Goal: Task Accomplishment & Management: Use online tool/utility

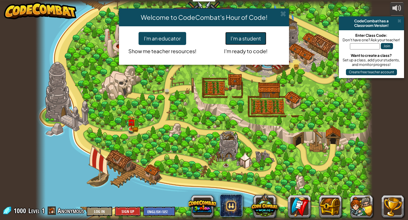
click at [247, 36] on button "I'm a student" at bounding box center [245, 38] width 41 height 13
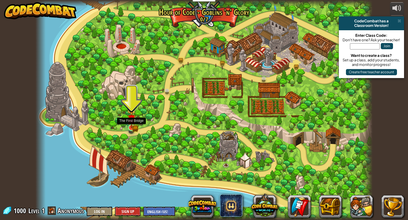
click at [133, 127] on img at bounding box center [131, 119] width 8 height 19
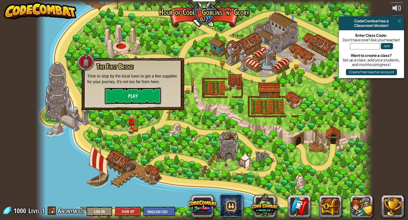
click at [133, 103] on button "Play" at bounding box center [133, 96] width 57 height 17
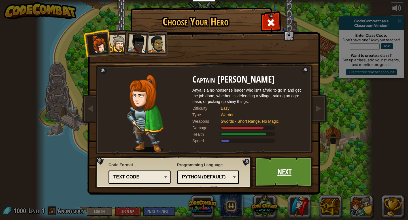
click at [280, 181] on link "Next" at bounding box center [284, 172] width 59 height 31
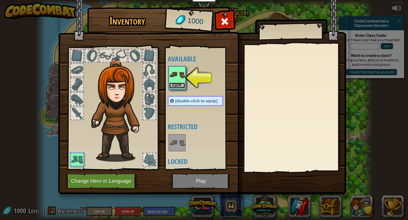
click at [180, 86] on button "Equip" at bounding box center [177, 86] width 16 height 6
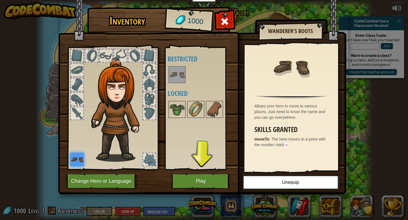
click at [77, 158] on img at bounding box center [77, 160] width 14 height 14
click at [209, 177] on button "Play" at bounding box center [200, 182] width 59 height 16
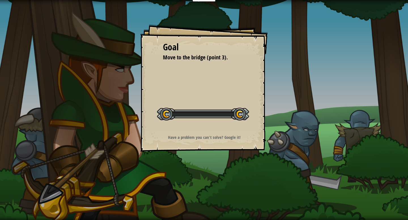
click at [213, 182] on div "Goal Move to the bridge (point 3). Start Level Error loading from server. Try r…" at bounding box center [204, 110] width 408 height 220
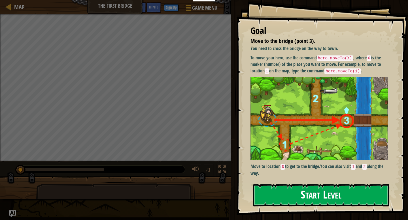
click at [277, 186] on button "Start Level" at bounding box center [321, 195] width 136 height 22
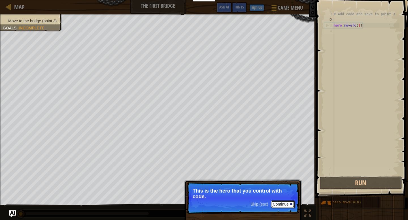
click at [284, 202] on button "Continue" at bounding box center [283, 204] width 24 height 7
click at [285, 207] on button "Continue" at bounding box center [283, 204] width 24 height 7
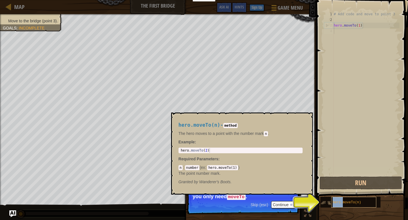
click at [342, 205] on div "hero.moveTo(n)" at bounding box center [353, 202] width 45 height 11
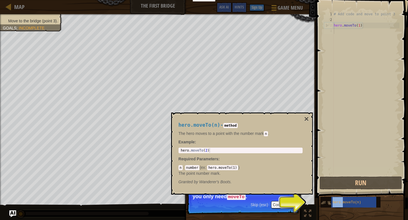
click at [321, 206] on img at bounding box center [325, 203] width 11 height 11
click at [292, 204] on div at bounding box center [291, 205] width 2 height 2
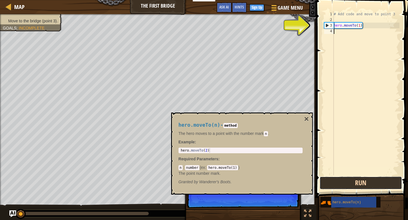
click at [362, 188] on button "Run" at bounding box center [361, 183] width 82 height 13
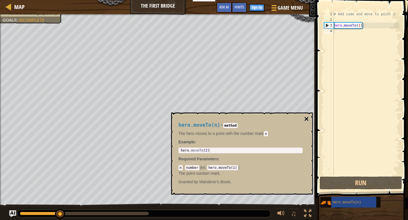
click at [306, 121] on button "×" at bounding box center [306, 119] width 5 height 8
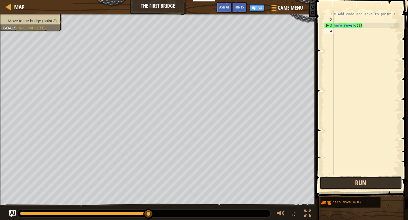
click at [338, 183] on button "Run" at bounding box center [361, 183] width 82 height 13
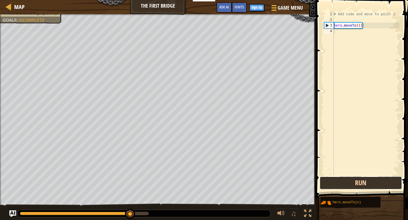
click at [374, 186] on button "Run" at bounding box center [361, 183] width 82 height 13
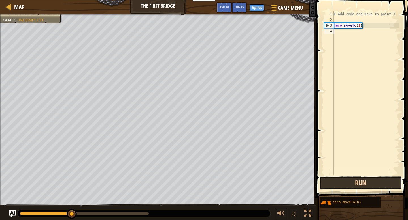
click at [374, 186] on button "Run" at bounding box center [361, 183] width 82 height 13
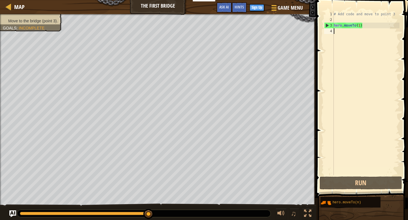
click at [337, 35] on div "# Add code and move to point 3 hero . moveTo ( 1 )" at bounding box center [366, 99] width 67 height 176
click at [360, 26] on div "# Add code and move to point 3 hero . moveTo ( 1 )" at bounding box center [366, 99] width 67 height 176
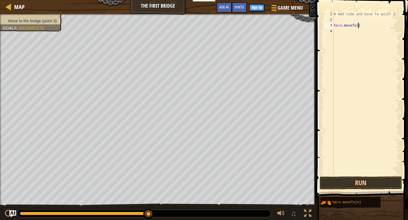
scroll to position [3, 2]
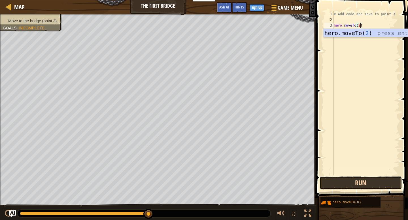
click at [359, 182] on button "Run" at bounding box center [361, 183] width 82 height 13
type textarea "hero.moveTo(3)"
click at [353, 186] on button "Run" at bounding box center [361, 183] width 82 height 13
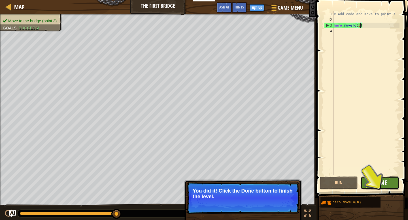
click at [383, 183] on span "Done" at bounding box center [379, 182] width 15 height 9
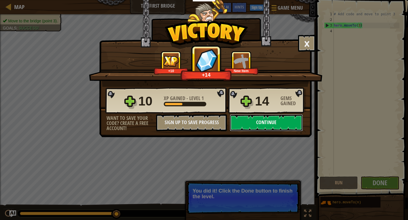
click at [270, 127] on button "Continue" at bounding box center [266, 122] width 73 height 17
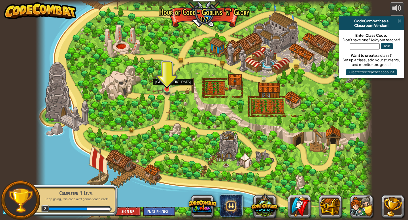
click at [169, 88] on img at bounding box center [167, 80] width 8 height 20
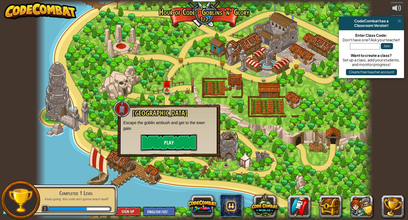
click at [165, 142] on button "Play" at bounding box center [168, 142] width 57 height 17
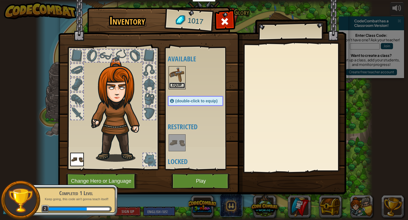
click at [176, 86] on button "Equip" at bounding box center [177, 86] width 16 height 6
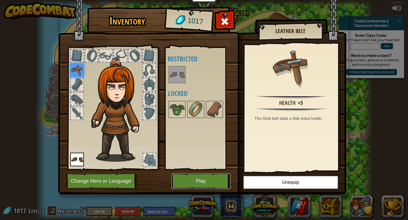
click at [209, 185] on button "Play" at bounding box center [200, 182] width 59 height 16
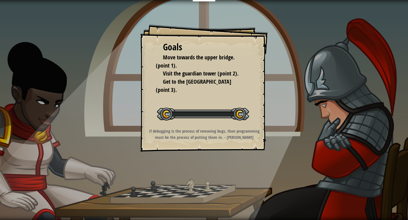
click at [214, 182] on div "Goals Move towards the upper bridge. (point 1). Visit the [GEOGRAPHIC_DATA] (po…" at bounding box center [204, 110] width 408 height 220
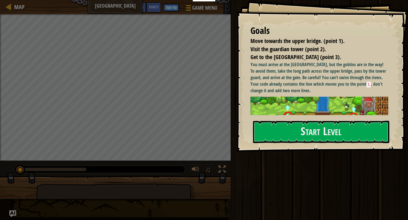
click at [328, 168] on div "Run Submit Done" at bounding box center [318, 109] width 179 height 218
click at [336, 134] on button "Start Level" at bounding box center [321, 132] width 136 height 22
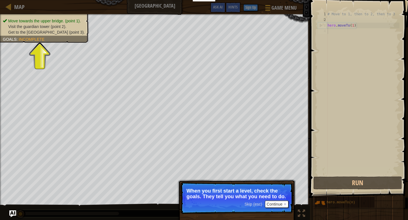
click at [274, 195] on p "When you first start a level, check the goals. They tell you what you need to d…" at bounding box center [236, 193] width 101 height 11
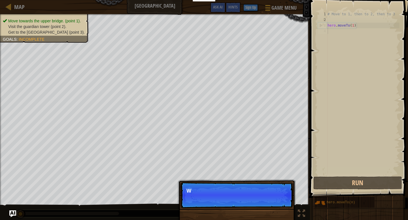
scroll to position [3, 0]
click at [60, 37] on div "Move towards the upper bridge. (point 1). Visit the [GEOGRAPHIC_DATA] (point 2)…" at bounding box center [40, 26] width 95 height 32
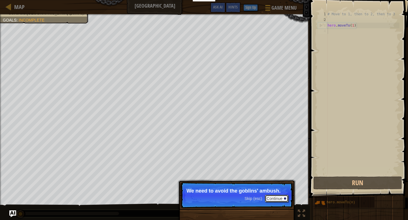
click at [270, 200] on button "Continue" at bounding box center [277, 198] width 24 height 7
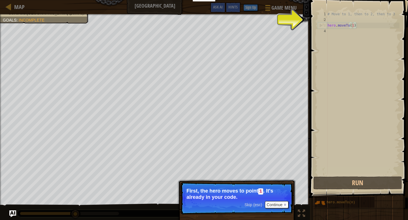
click at [352, 27] on div "# Move to 1, then to 2, then to 3 hero . moveTo ( 1 )" at bounding box center [362, 99] width 73 height 176
type textarea "hero.moveTo(1)"
click at [353, 25] on div "# Move to 1, then to 2, then to 3 hero . moveTo ( 1 )" at bounding box center [362, 99] width 73 height 176
